Goal: Information Seeking & Learning: Compare options

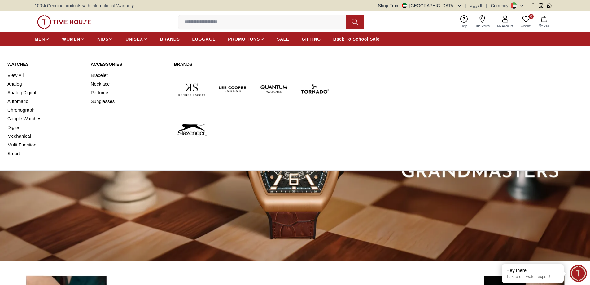
click at [18, 74] on link "View All" at bounding box center [45, 75] width 76 height 9
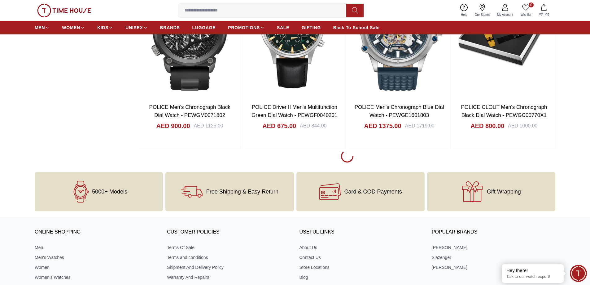
scroll to position [929, 0]
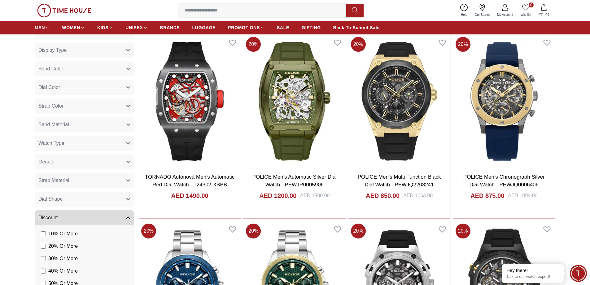
scroll to position [248, 0]
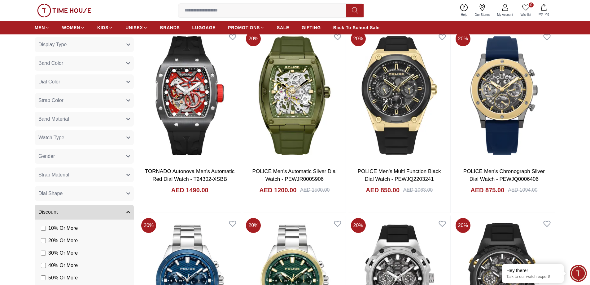
click at [128, 138] on icon "button" at bounding box center [128, 138] width 3 height 2
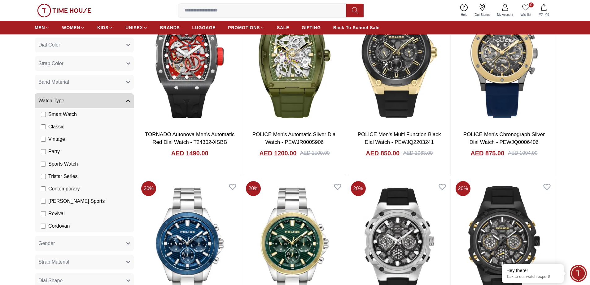
scroll to position [279, 0]
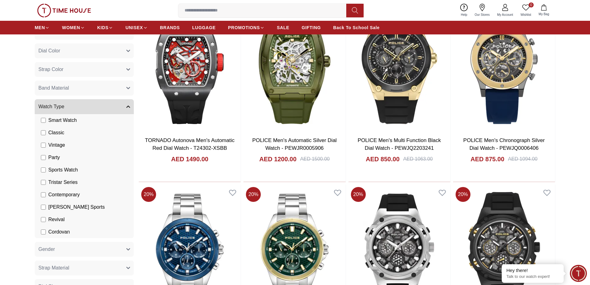
click at [128, 105] on icon "button" at bounding box center [128, 107] width 4 height 4
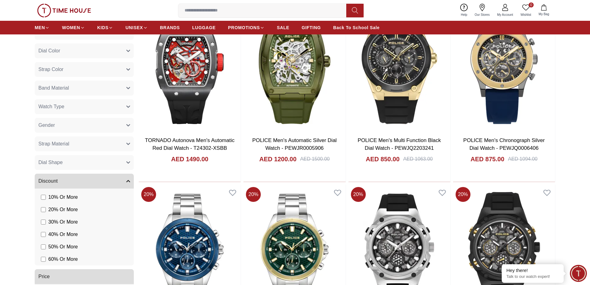
click at [126, 89] on button "Band Material" at bounding box center [84, 88] width 99 height 15
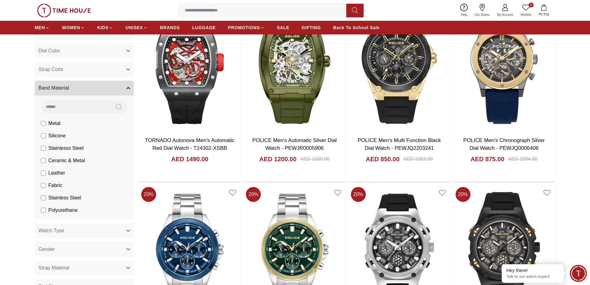
click at [126, 89] on button "Band Material" at bounding box center [84, 88] width 99 height 15
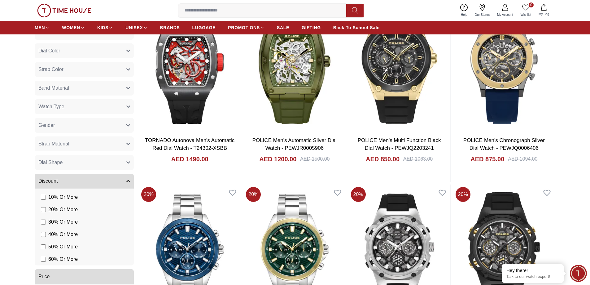
scroll to position [310, 0]
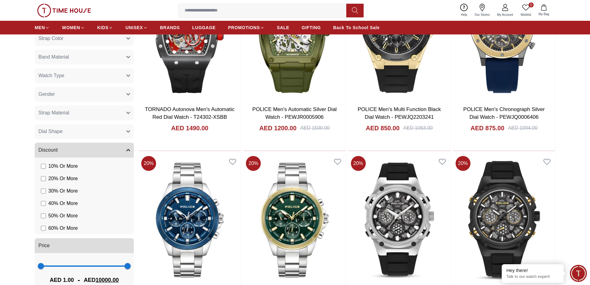
click at [128, 151] on icon "button" at bounding box center [128, 150] width 4 height 4
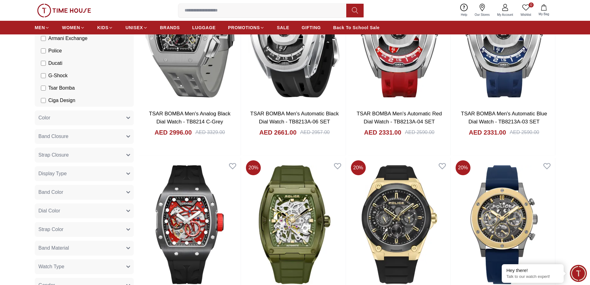
scroll to position [124, 0]
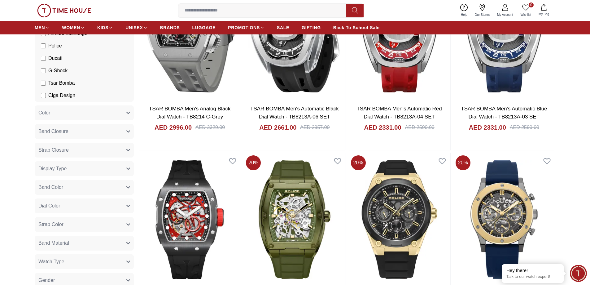
click at [126, 112] on button "Color" at bounding box center [84, 112] width 99 height 15
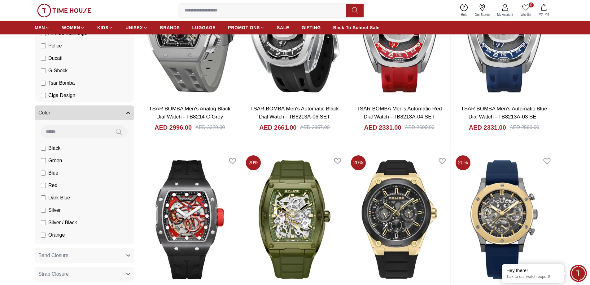
click at [126, 112] on icon "button" at bounding box center [128, 113] width 4 height 4
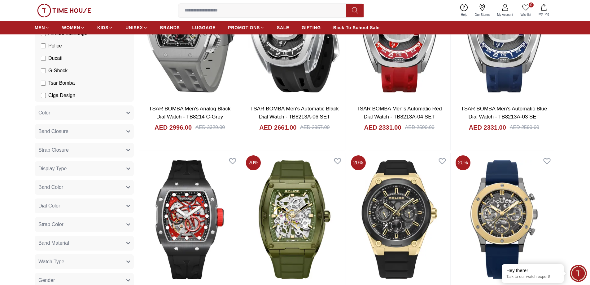
click at [128, 131] on icon "button" at bounding box center [128, 132] width 3 height 2
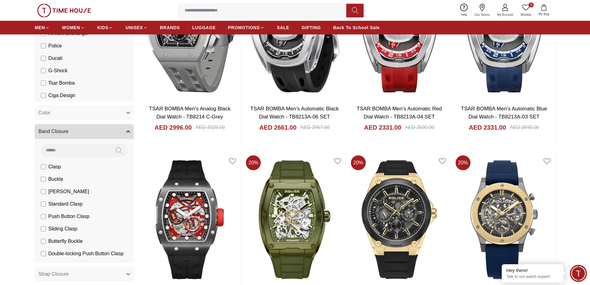
click at [128, 131] on icon "button" at bounding box center [128, 132] width 3 height 2
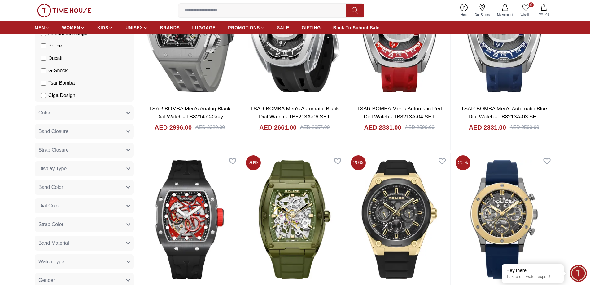
click at [128, 148] on icon "button" at bounding box center [128, 150] width 4 height 4
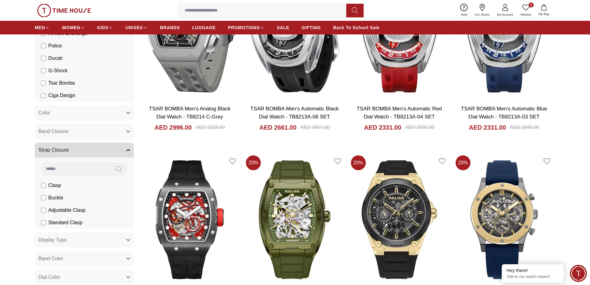
click at [129, 148] on icon "button" at bounding box center [128, 150] width 4 height 4
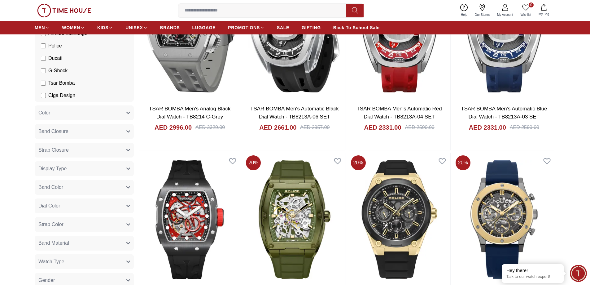
click at [128, 204] on icon "button" at bounding box center [128, 206] width 4 height 4
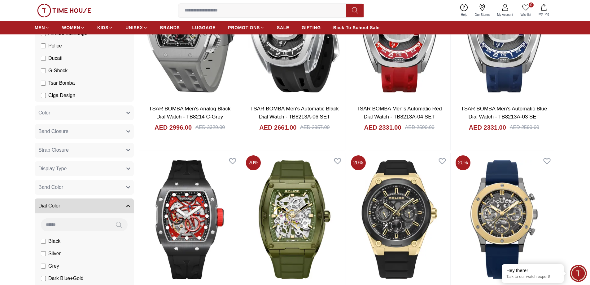
click at [130, 204] on icon "button" at bounding box center [128, 206] width 4 height 4
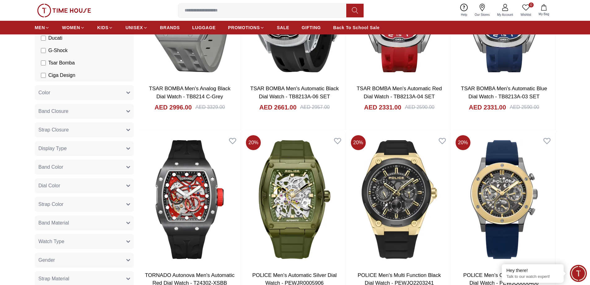
scroll to position [155, 0]
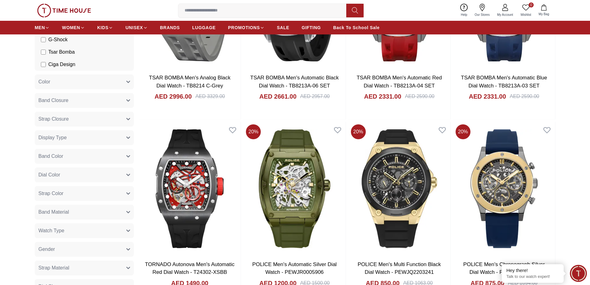
click at [128, 211] on icon "button" at bounding box center [128, 212] width 4 height 4
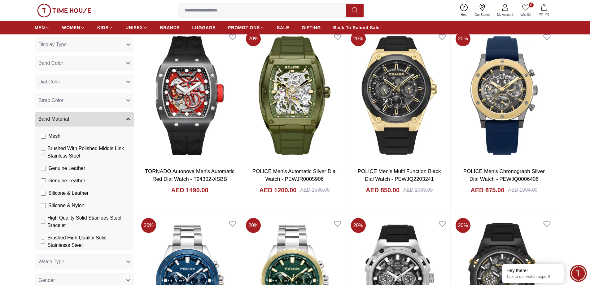
scroll to position [93, 0]
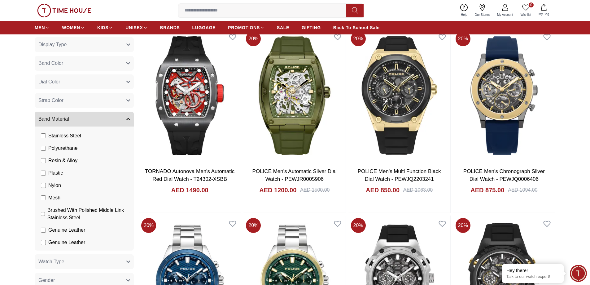
click at [130, 115] on button "Band Material" at bounding box center [84, 119] width 99 height 15
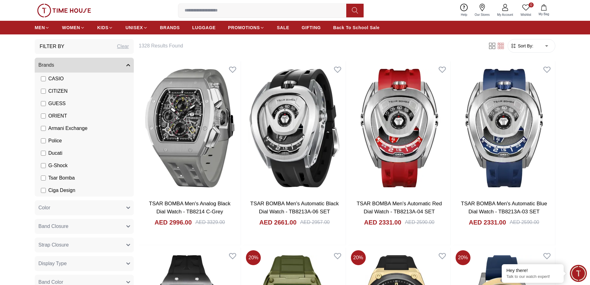
scroll to position [0, 0]
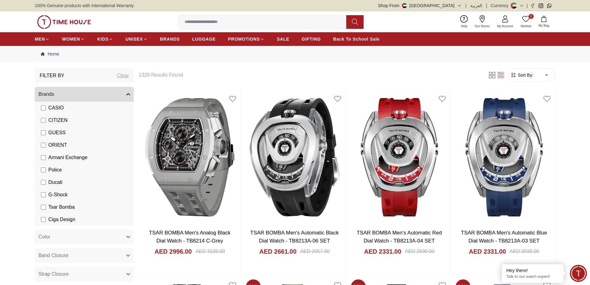
click at [129, 94] on icon "button" at bounding box center [128, 95] width 3 height 2
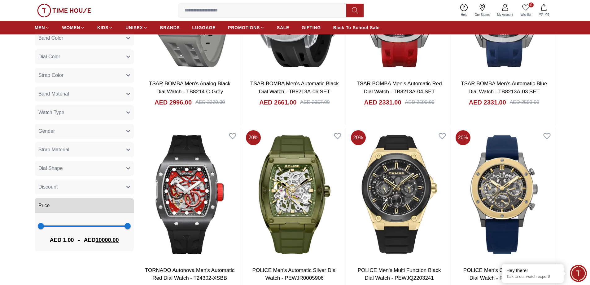
scroll to position [155, 0]
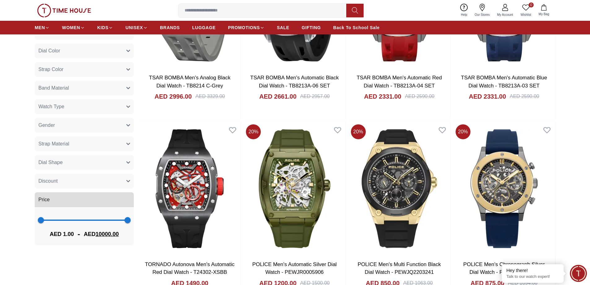
click at [128, 103] on button "Watch Type" at bounding box center [84, 106] width 99 height 15
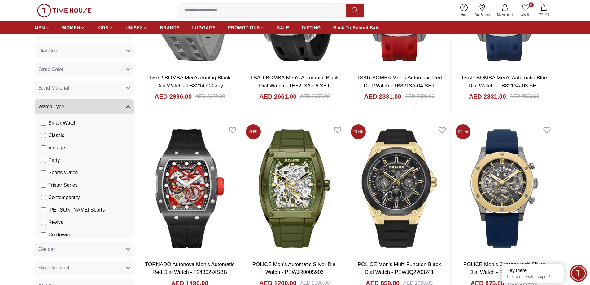
scroll to position [46, 0]
click at [129, 107] on icon "button" at bounding box center [128, 107] width 4 height 4
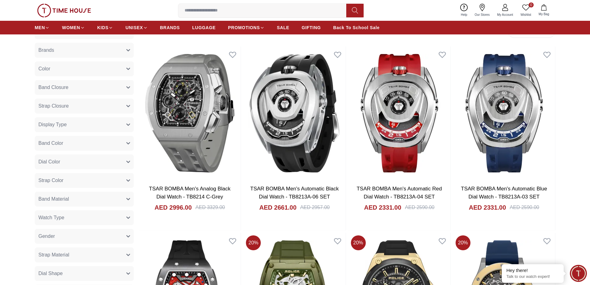
scroll to position [0, 0]
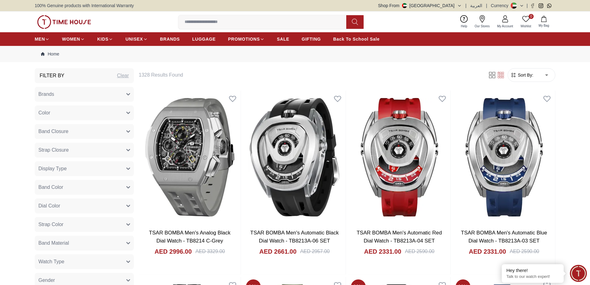
click at [127, 94] on icon "button" at bounding box center [128, 95] width 3 height 2
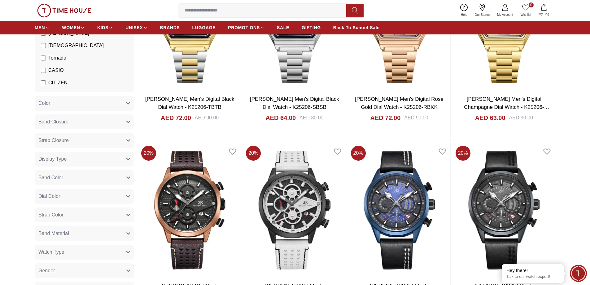
scroll to position [62, 0]
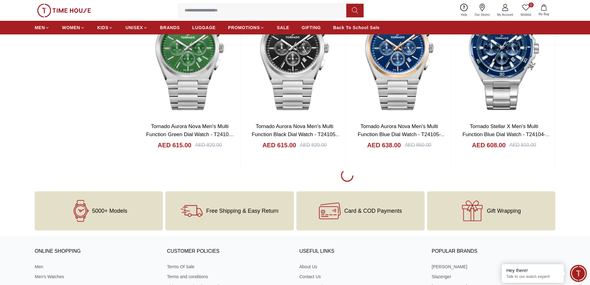
scroll to position [929, 0]
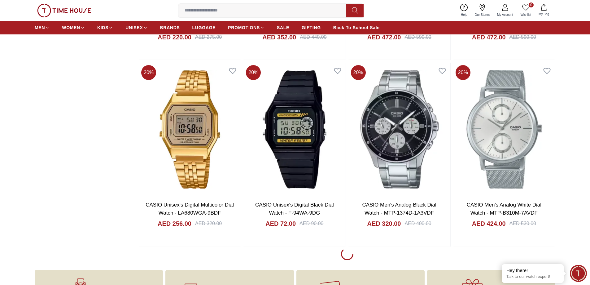
scroll to position [774, 0]
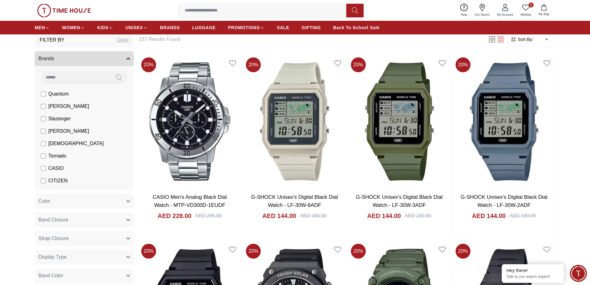
scroll to position [31, 0]
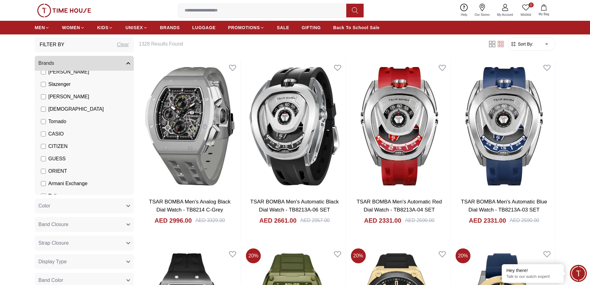
scroll to position [62, 0]
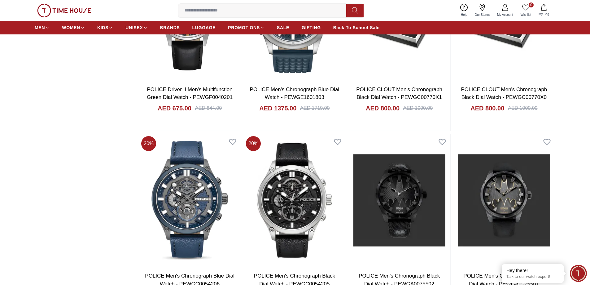
scroll to position [805, 0]
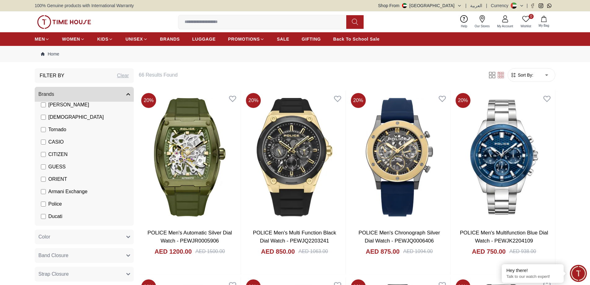
click at [41, 203] on li "Police" at bounding box center [85, 204] width 97 height 12
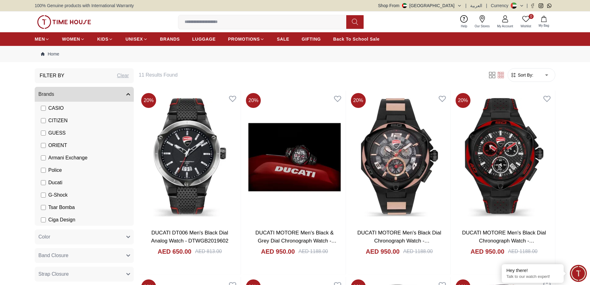
scroll to position [96, 0]
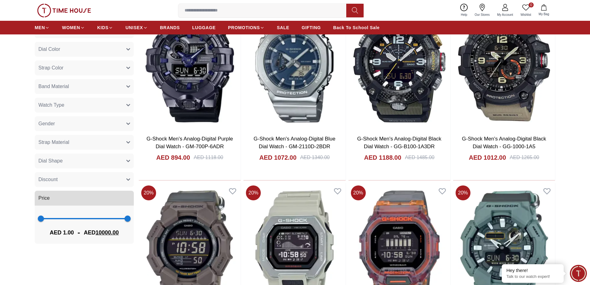
scroll to position [62, 0]
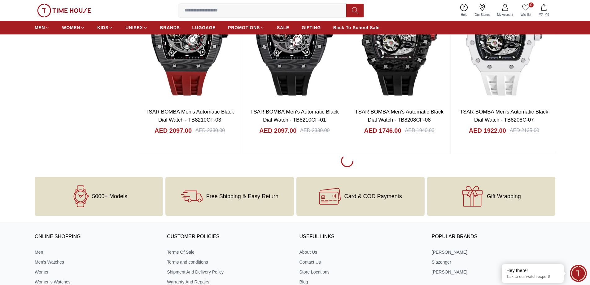
scroll to position [867, 0]
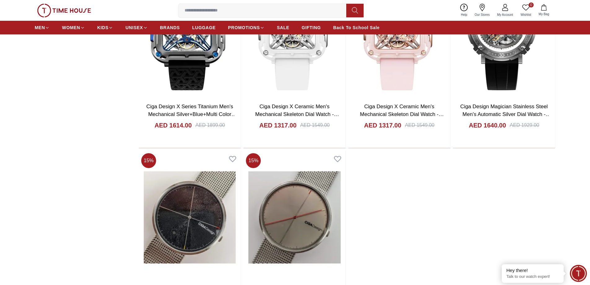
scroll to position [558, 0]
